Goal: Information Seeking & Learning: Learn about a topic

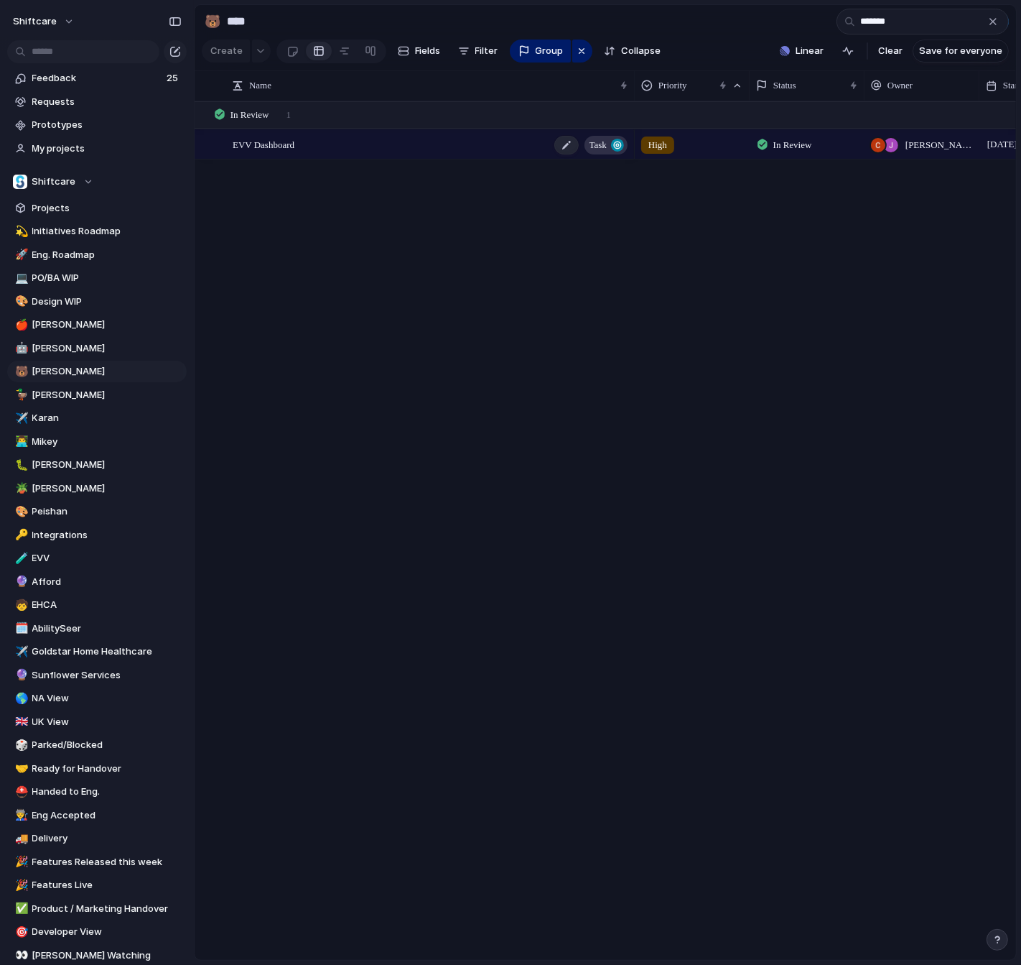
type input "*******"
click at [381, 154] on div "EVV Dashboard Task" at bounding box center [431, 144] width 397 height 29
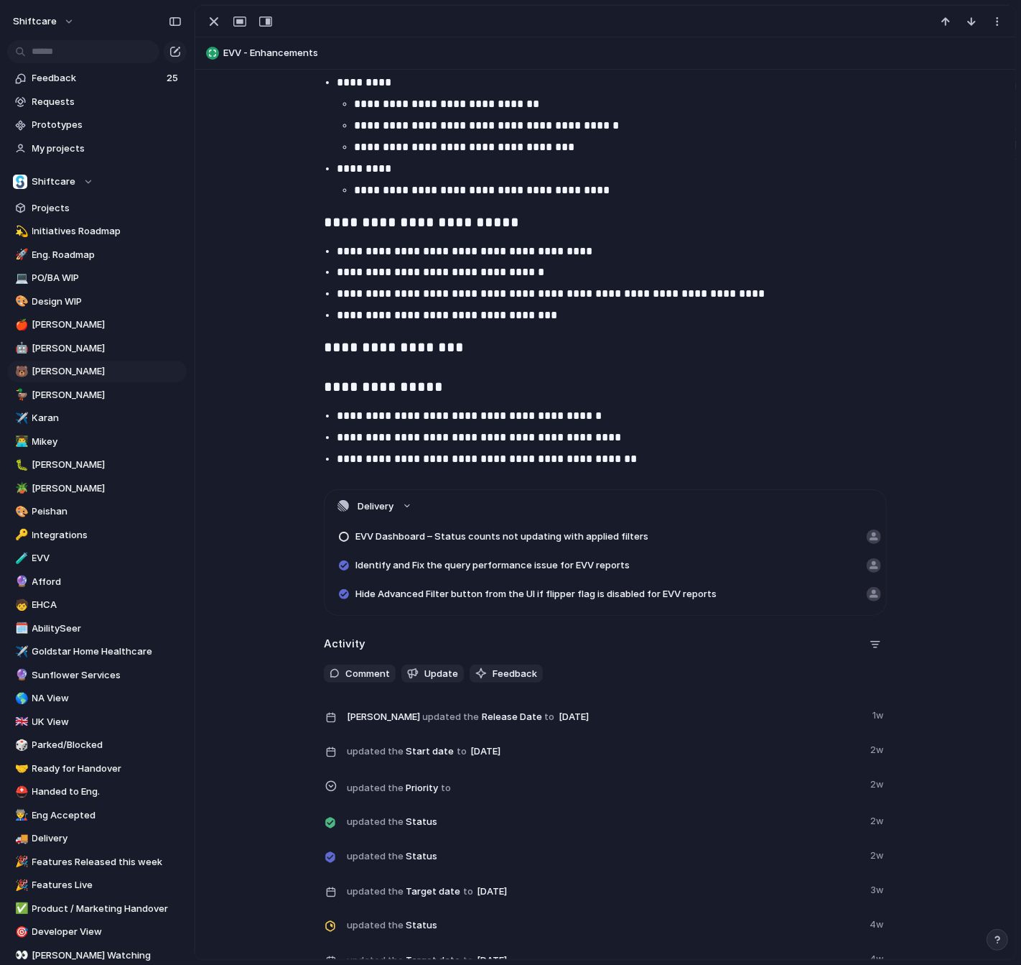
scroll to position [2351, 0]
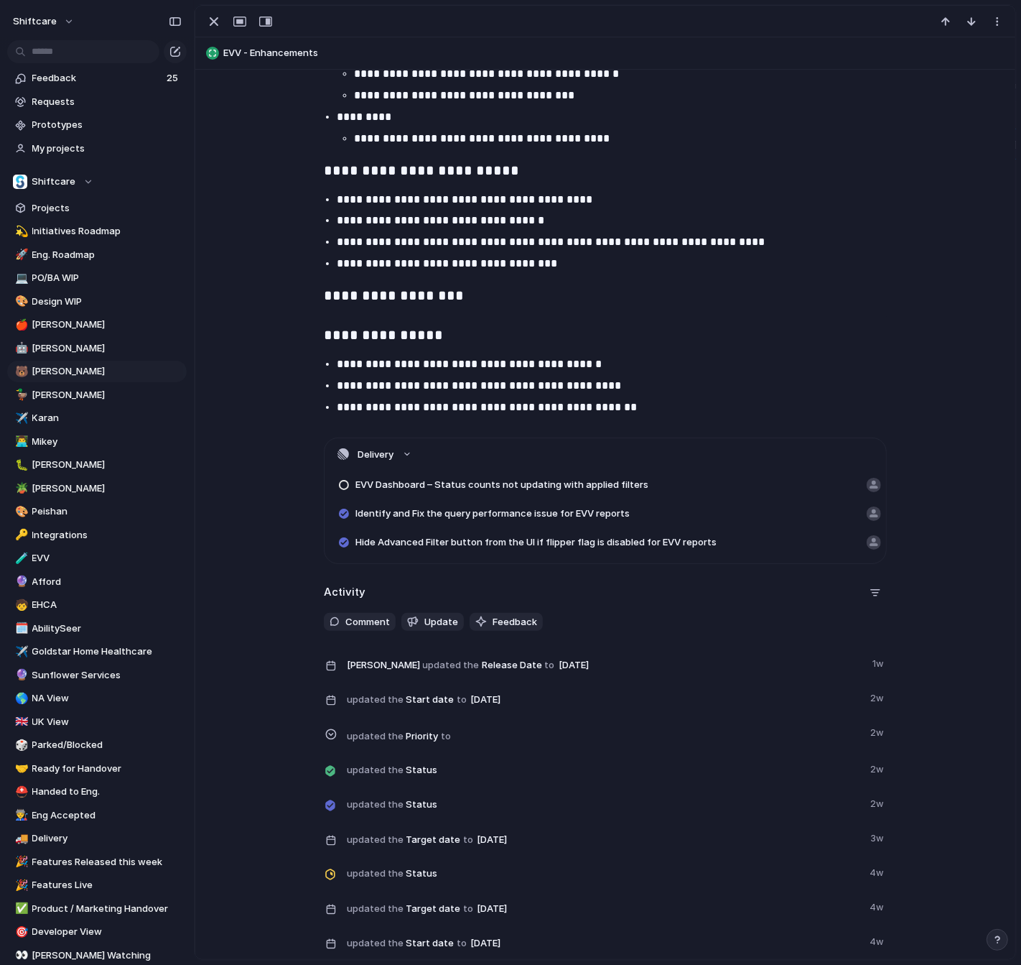
click at [476, 488] on span "EVV Dashboard – Status counts not updating with applied filters" at bounding box center [502, 485] width 293 height 14
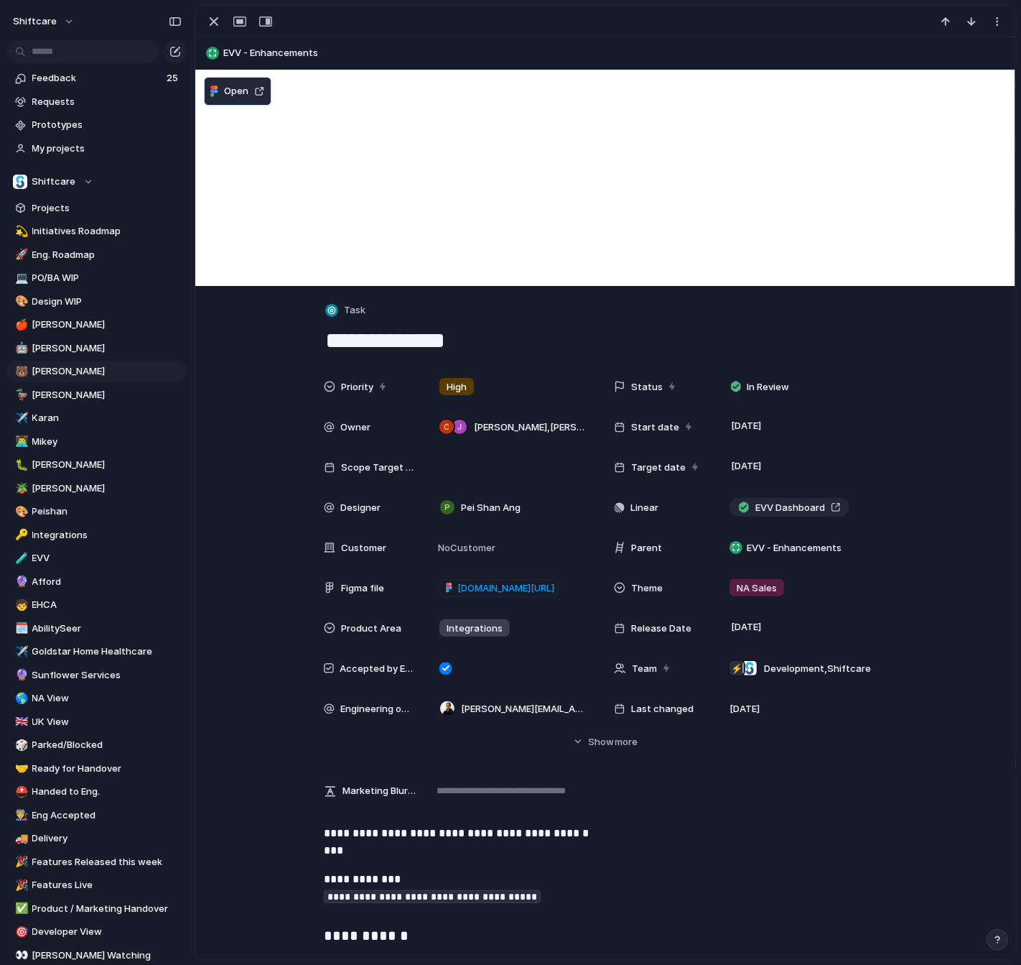
click at [216, 91] on button "Open" at bounding box center [238, 91] width 68 height 29
click at [258, 93] on button "Open" at bounding box center [238, 91] width 68 height 29
click at [540, 589] on span "figma.com/board/8phJ45ujIKCvt8qmv1Qrmu/EVV-Dash?node-id=0-1&p=f&t=LPHQGLdh1DglB…" at bounding box center [506, 588] width 97 height 14
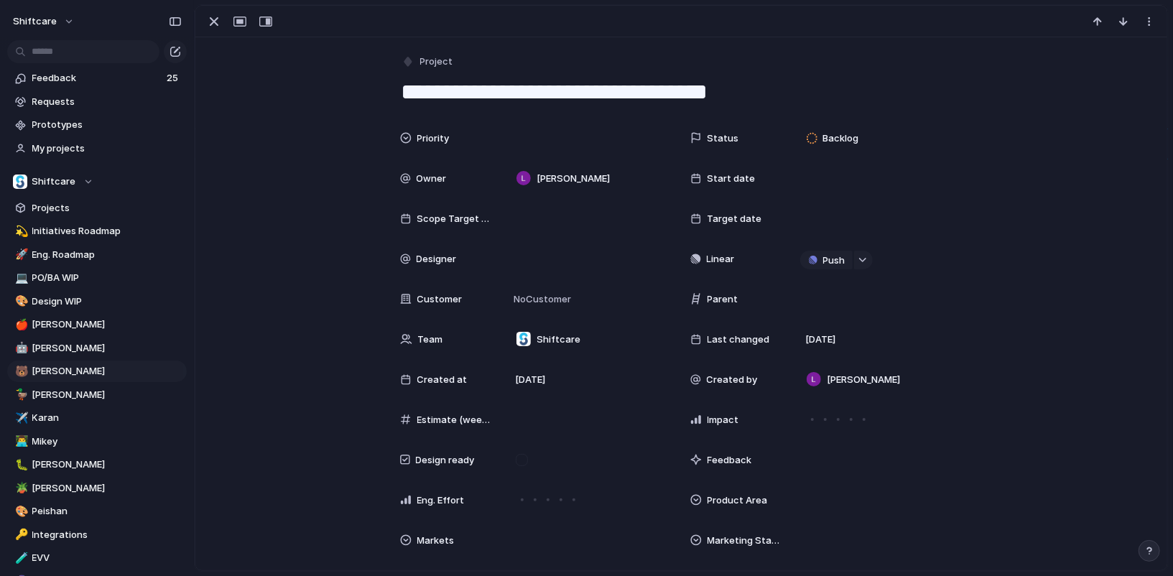
scroll to position [906, 0]
